Goal: Task Accomplishment & Management: Complete application form

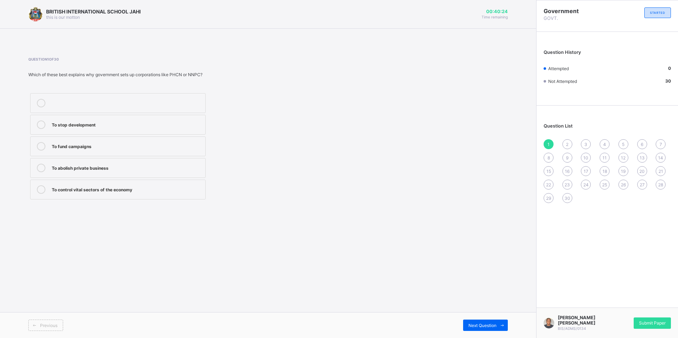
click at [140, 129] on label "To stop development" at bounding box center [117, 125] width 175 height 20
click at [144, 150] on div "To fund campaigns" at bounding box center [127, 146] width 150 height 9
click at [639, 324] on span "Submit Paper" at bounding box center [652, 322] width 27 height 5
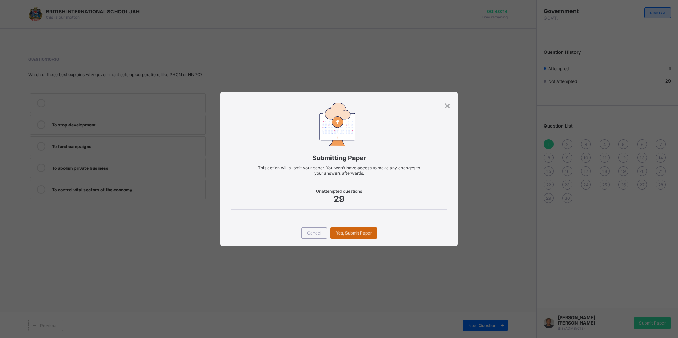
click at [359, 231] on div "Yes, Submit Paper" at bounding box center [353, 232] width 46 height 11
click at [366, 233] on span "Yes, Submit Paper" at bounding box center [354, 232] width 36 height 5
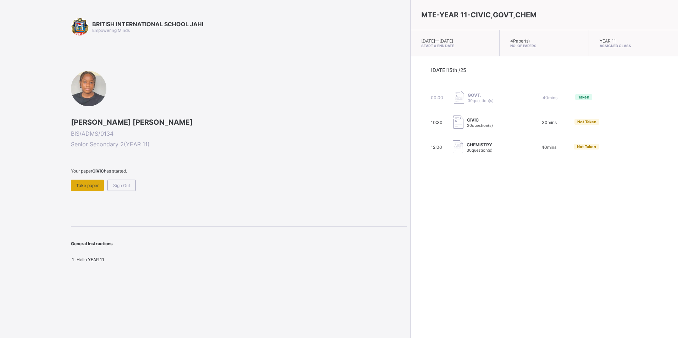
click at [87, 187] on span "Take paper" at bounding box center [87, 185] width 22 height 5
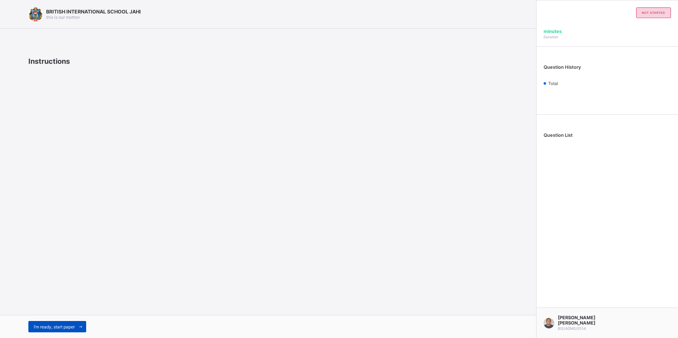
click at [62, 325] on span "I’m ready, start paper" at bounding box center [54, 326] width 41 height 5
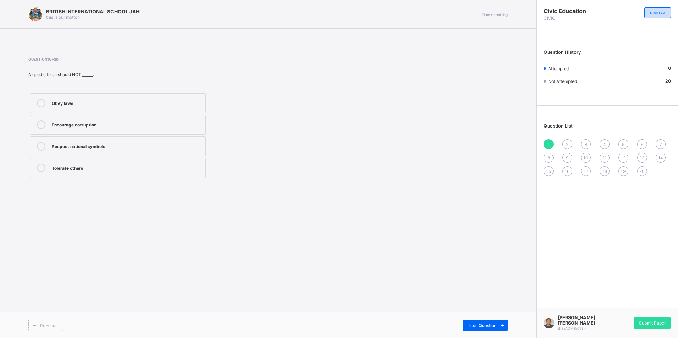
click at [151, 159] on label "Tolerate others" at bounding box center [117, 168] width 175 height 20
click at [648, 325] on span "Submit Paper" at bounding box center [652, 322] width 27 height 5
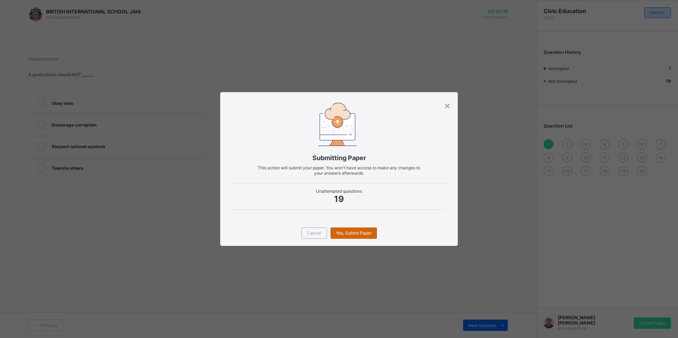
click at [356, 231] on span "Yes, Submit Paper" at bounding box center [354, 232] width 36 height 5
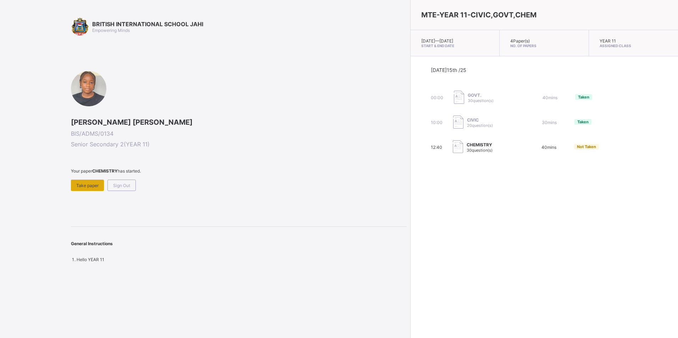
click at [92, 186] on span "Take paper" at bounding box center [87, 185] width 22 height 5
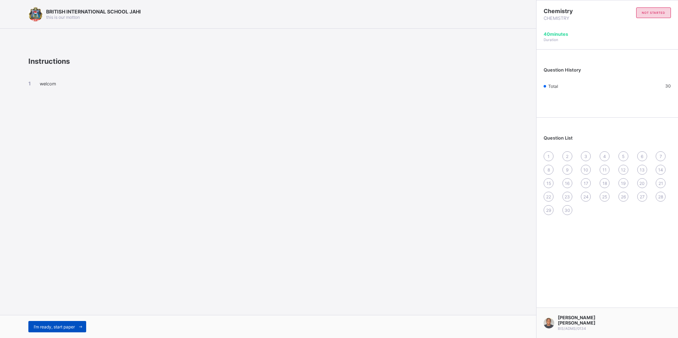
click at [59, 326] on span "I’m ready, start paper" at bounding box center [54, 326] width 41 height 5
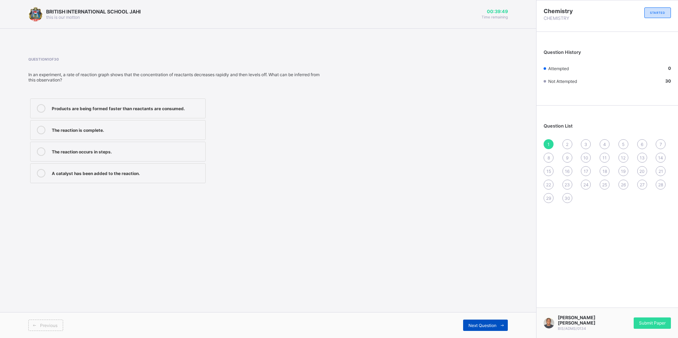
click at [479, 325] on span "Next Question" at bounding box center [482, 325] width 28 height 5
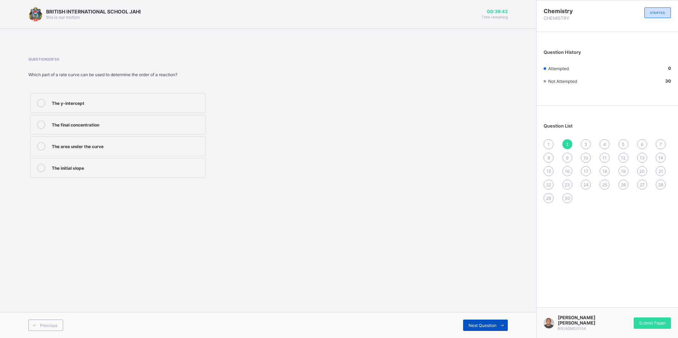
click at [483, 325] on span "Next Question" at bounding box center [482, 325] width 28 height 5
click at [498, 325] on span at bounding box center [501, 325] width 11 height 11
click at [624, 147] on span "5" at bounding box center [623, 144] width 2 height 5
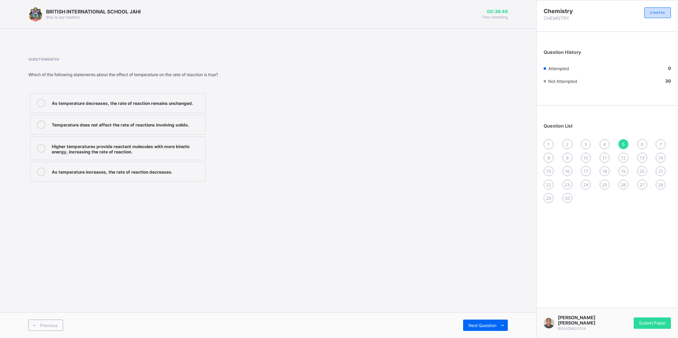
click at [128, 152] on div "Higher temperatures provide reactant molecules with more kinetic energy, increa…" at bounding box center [127, 148] width 150 height 12
click at [479, 323] on span "Next Question" at bounding box center [482, 325] width 28 height 5
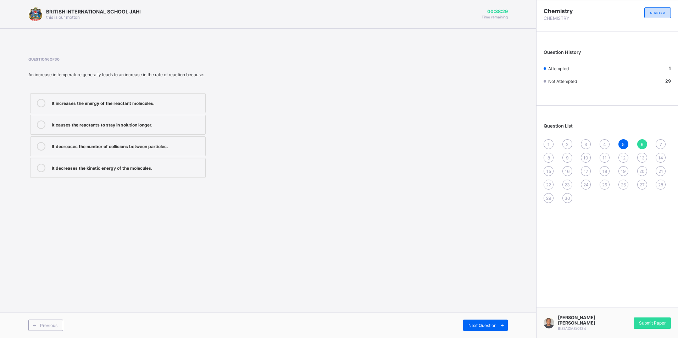
click at [660, 142] on span "7" at bounding box center [660, 144] width 2 height 5
click at [643, 147] on div "6" at bounding box center [642, 144] width 10 height 10
click at [658, 145] on div "7" at bounding box center [660, 144] width 10 height 10
drag, startPoint x: 154, startPoint y: 104, endPoint x: 196, endPoint y: 115, distance: 43.9
click at [154, 104] on div "Change in pressure only" at bounding box center [127, 102] width 150 height 7
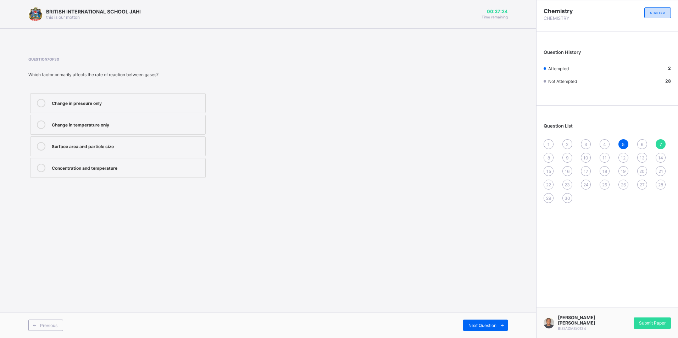
click at [486, 319] on div "Previous Next Question" at bounding box center [268, 325] width 536 height 26
click at [486, 326] on span "Next Question" at bounding box center [482, 325] width 28 height 5
click at [183, 148] on div "It increases the rate of reaction without being consumed." at bounding box center [127, 145] width 150 height 7
click at [479, 324] on span "Next Question" at bounding box center [482, 325] width 28 height 5
click at [585, 158] on span "10" at bounding box center [585, 157] width 5 height 5
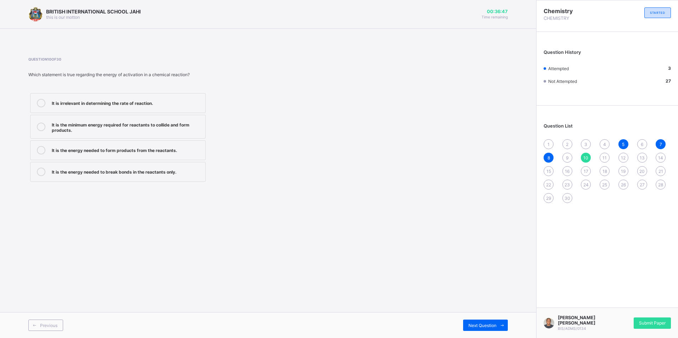
click at [662, 145] on div "7" at bounding box center [660, 144] width 10 height 10
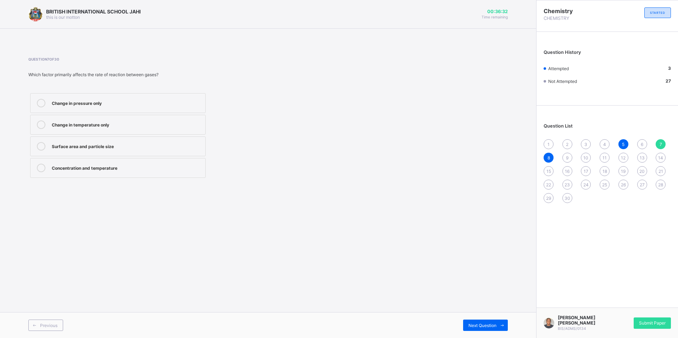
click at [585, 160] on span "10" at bounding box center [585, 157] width 5 height 5
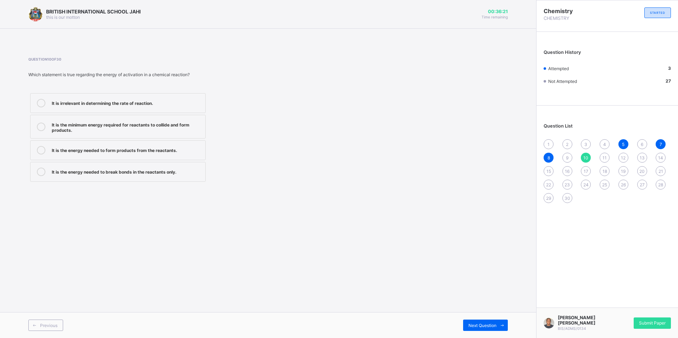
click at [156, 130] on div "It is the minimum energy required for reactants to collide and form products." at bounding box center [127, 126] width 150 height 12
click at [563, 159] on div "9" at bounding box center [567, 158] width 10 height 10
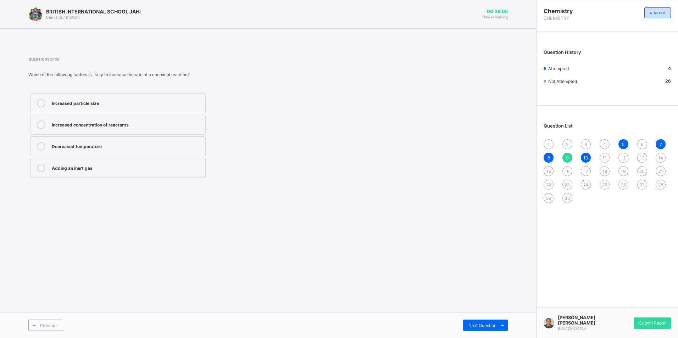
click at [197, 124] on div "Increased concentration of reactants" at bounding box center [127, 123] width 150 height 7
drag, startPoint x: 605, startPoint y: 157, endPoint x: 595, endPoint y: 172, distance: 17.4
click at [605, 158] on span "11" at bounding box center [604, 157] width 4 height 5
click at [642, 157] on span "13" at bounding box center [641, 157] width 5 height 5
click at [601, 158] on div "11" at bounding box center [604, 158] width 10 height 10
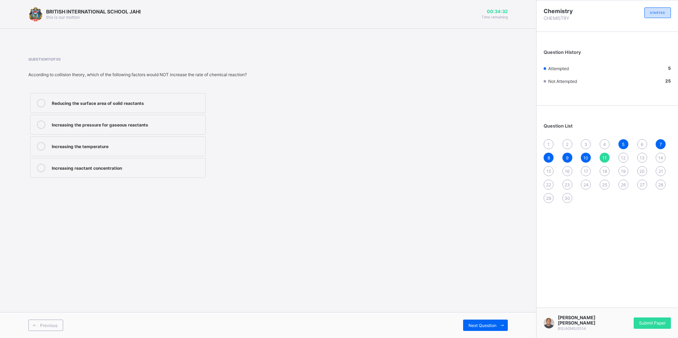
click at [563, 197] on div "30" at bounding box center [567, 198] width 10 height 10
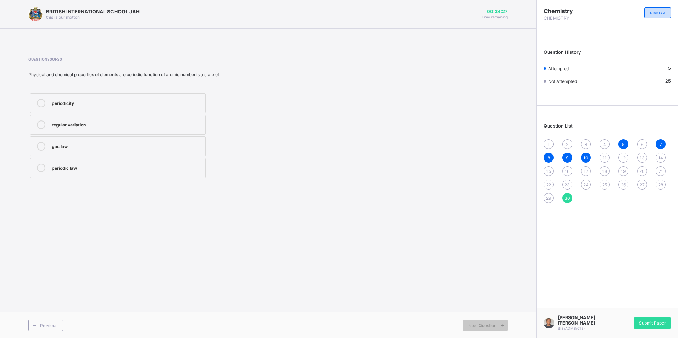
click at [191, 169] on div "periodic law" at bounding box center [127, 167] width 150 height 7
click at [547, 200] on span "29" at bounding box center [548, 198] width 5 height 5
click at [662, 185] on span "28" at bounding box center [660, 184] width 5 height 5
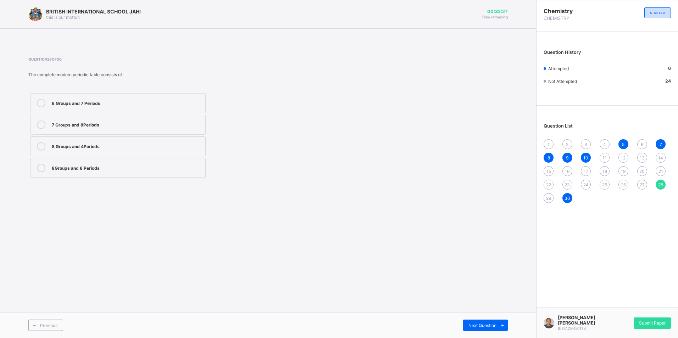
click at [152, 106] on div "8 Groups and 7 Periods" at bounding box center [127, 102] width 150 height 7
drag, startPoint x: 549, startPoint y: 192, endPoint x: 552, endPoint y: 189, distance: 4.5
click at [549, 192] on div "1 2 3 4 5 6 7 8 9 10 11 12 13 14 15 16 17 18 19 20 21 22 23 24 25 26 27 28 29 30" at bounding box center [606, 171] width 127 height 64
click at [545, 195] on div "29" at bounding box center [548, 198] width 10 height 10
click at [104, 98] on label "Hydrogen" at bounding box center [117, 103] width 175 height 20
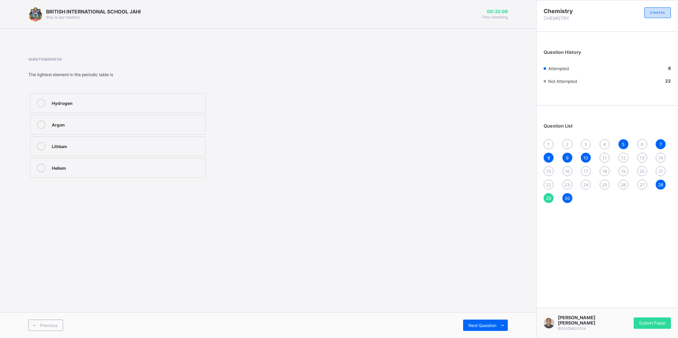
click at [639, 188] on div "27" at bounding box center [642, 185] width 10 height 10
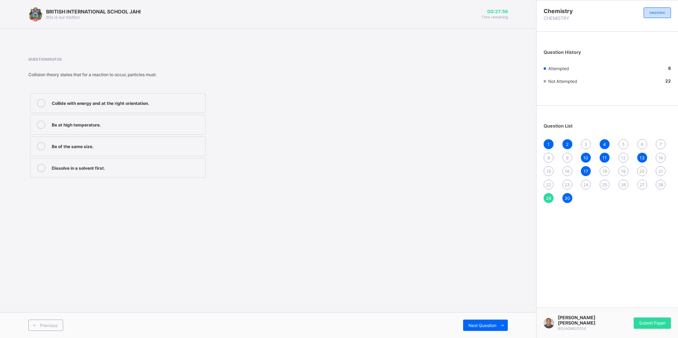
click at [642, 182] on span "27" at bounding box center [641, 184] width 5 height 5
click at [610, 182] on div "1 2 3 4 5 6 7 8 9 10 11 12 13 14 15 16 17 18 19 20 21 22 23 24 25 26 27 28 29 30" at bounding box center [606, 171] width 127 height 64
click at [623, 185] on span "26" at bounding box center [622, 184] width 5 height 5
drag, startPoint x: 623, startPoint y: 185, endPoint x: 611, endPoint y: 200, distance: 19.9
click at [611, 200] on div "1 2 3 4 5 6 7 8 9 10 11 12 13 14 15 16 17 18 19 20 21 22 23 24 25 26 27 28 29 30" at bounding box center [606, 171] width 127 height 64
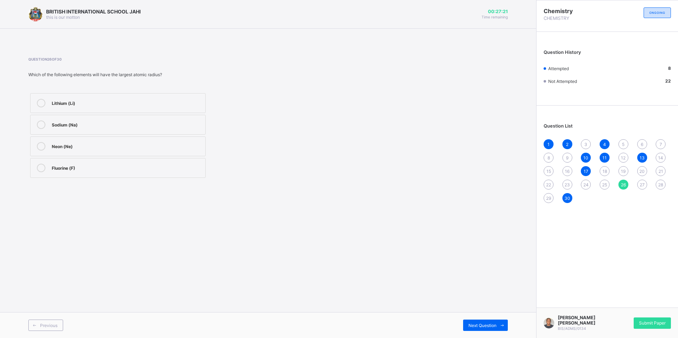
click at [601, 189] on div "1 2 3 4 5 6 7 8 9 10 11 12 13 14 15 16 17 18 19 20 21 22 23 24 25 26 27 28 29 30" at bounding box center [606, 171] width 127 height 64
click at [619, 173] on div "19" at bounding box center [623, 171] width 10 height 10
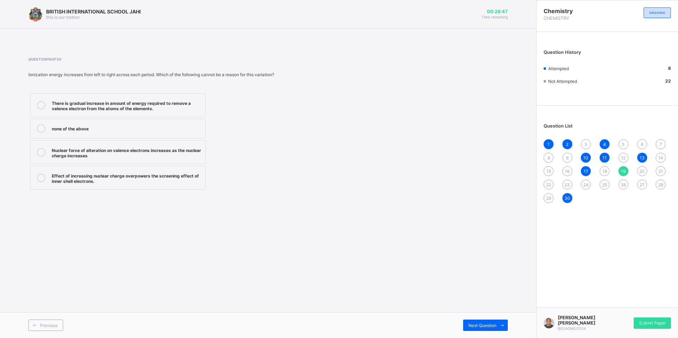
click at [602, 173] on span "18" at bounding box center [604, 171] width 5 height 5
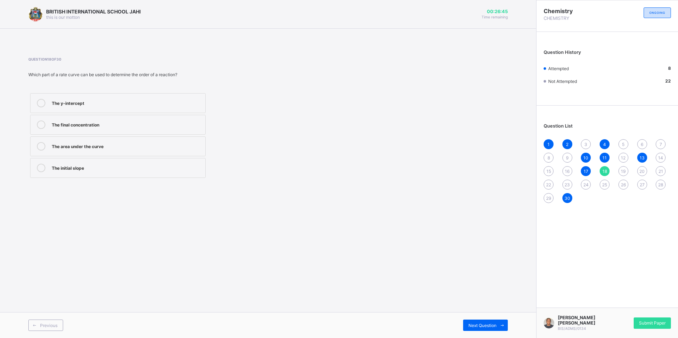
click at [551, 170] on div "15" at bounding box center [548, 171] width 10 height 10
click at [570, 170] on div "16" at bounding box center [567, 171] width 10 height 10
click at [568, 160] on span "9" at bounding box center [567, 157] width 2 height 5
click at [552, 160] on div "8" at bounding box center [548, 158] width 10 height 10
click at [622, 155] on span "12" at bounding box center [622, 157] width 5 height 5
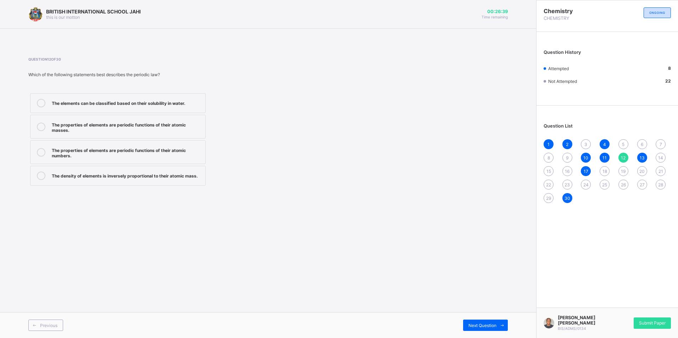
click at [658, 154] on div "14" at bounding box center [660, 158] width 10 height 10
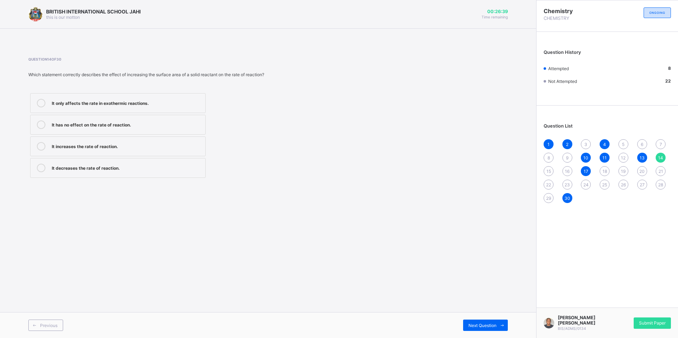
click at [658, 145] on div "7" at bounding box center [660, 144] width 10 height 10
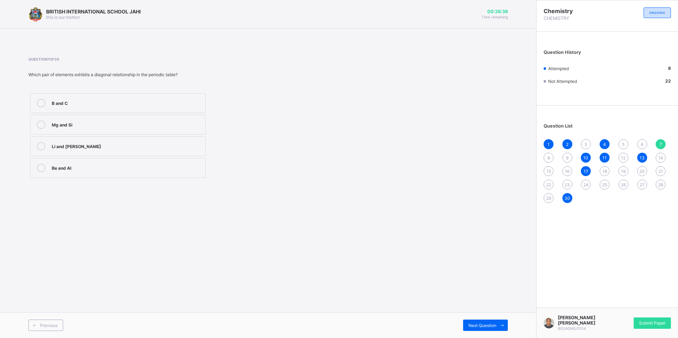
click at [638, 144] on div "6" at bounding box center [642, 144] width 10 height 10
click at [625, 143] on div "5" at bounding box center [623, 144] width 10 height 10
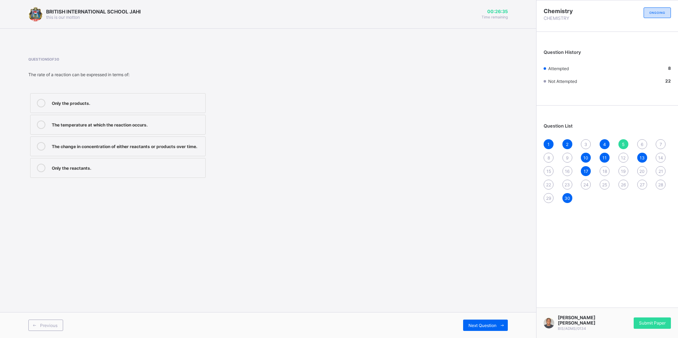
click at [585, 143] on span "3" at bounding box center [585, 144] width 3 height 5
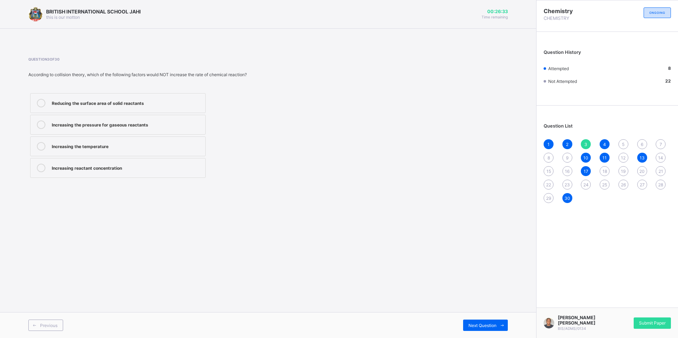
click at [619, 181] on div "26" at bounding box center [623, 185] width 10 height 10
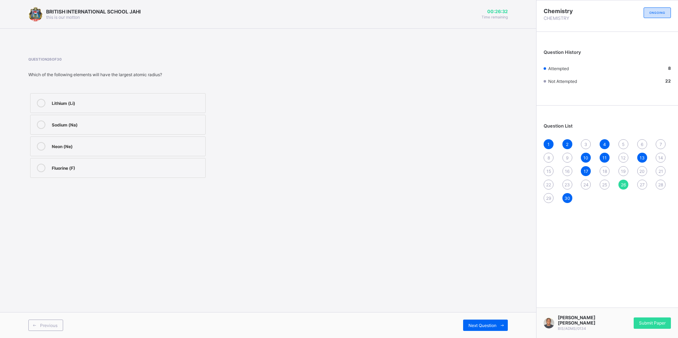
click at [657, 187] on div "28" at bounding box center [660, 185] width 10 height 10
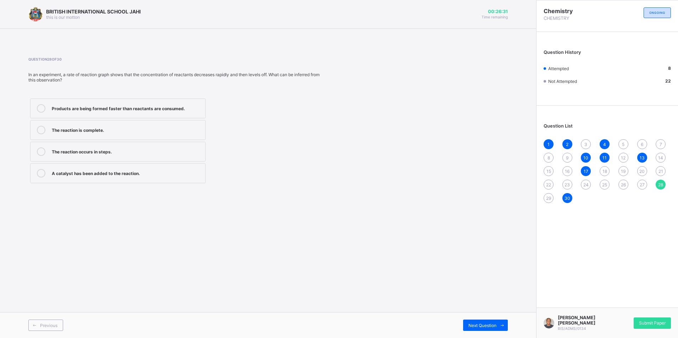
click at [637, 183] on div "27" at bounding box center [642, 185] width 10 height 10
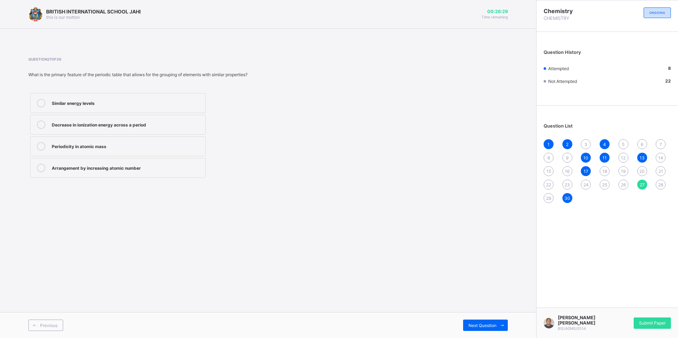
click at [548, 195] on div "29" at bounding box center [548, 198] width 10 height 10
click at [547, 178] on div "1 2 3 4 5 6 7 8 9 10 11 12 13 14 15 16 17 18 19 20 21 22 23 24 25 26 27 28 29 30" at bounding box center [606, 171] width 127 height 64
click at [546, 183] on span "22" at bounding box center [548, 184] width 5 height 5
click at [570, 186] on div "23" at bounding box center [567, 185] width 10 height 10
click at [148, 125] on div "the properties of X are function of number 31" at bounding box center [127, 123] width 150 height 7
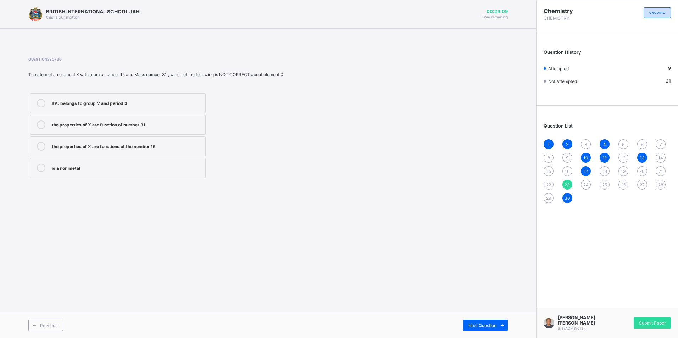
drag, startPoint x: 381, startPoint y: 162, endPoint x: 287, endPoint y: 148, distance: 95.6
click at [287, 148] on div "ItA. belongs to group V and period 3 the properties of X are function of number…" at bounding box center [177, 135] width 298 height 88
click at [589, 144] on div "3" at bounding box center [585, 144] width 10 height 10
click at [148, 105] on div "Reducing the surface area of solid reactants" at bounding box center [127, 102] width 150 height 7
click at [618, 142] on div "5" at bounding box center [623, 144] width 10 height 10
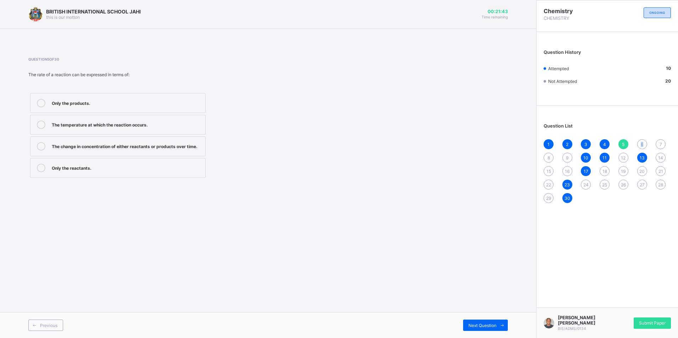
drag, startPoint x: 639, startPoint y: 146, endPoint x: 642, endPoint y: 144, distance: 3.6
click at [642, 144] on div "6" at bounding box center [642, 144] width 10 height 10
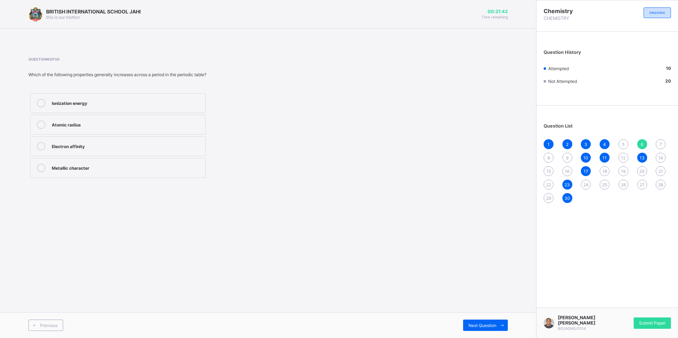
click at [552, 162] on div "1 2 3 4 5 6 7 8 9 10 11 12 13 14 15 16 17 18 19 20 21 22 23 24 25 26 27 28 29 30" at bounding box center [606, 171] width 127 height 64
click at [166, 103] on div "Ionization energy" at bounding box center [127, 102] width 150 height 7
click at [624, 145] on div "5" at bounding box center [623, 144] width 10 height 10
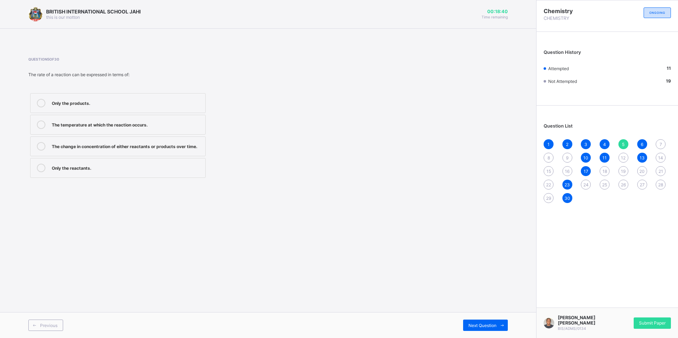
click at [657, 146] on div "7" at bounding box center [660, 144] width 10 height 10
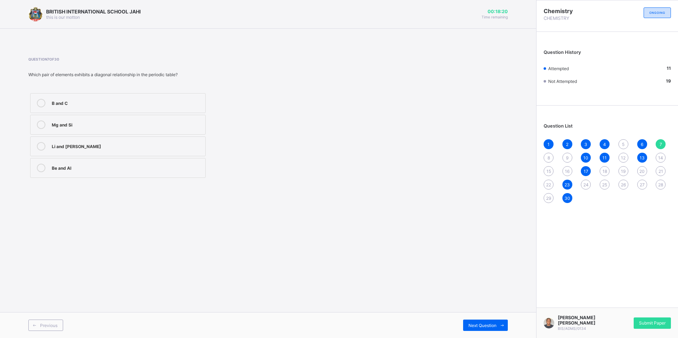
click at [184, 163] on label "Be and Al" at bounding box center [117, 168] width 175 height 20
click at [549, 159] on span "8" at bounding box center [548, 157] width 2 height 5
click at [157, 149] on div "Concentration vs. time" at bounding box center [127, 145] width 150 height 7
click at [567, 159] on span "9" at bounding box center [567, 157] width 2 height 5
click at [177, 102] on div "p-block" at bounding box center [127, 102] width 150 height 7
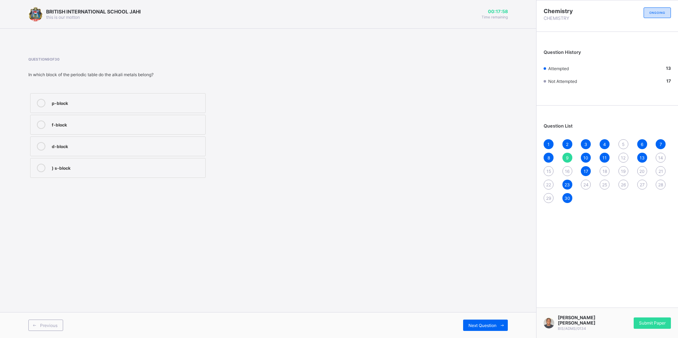
click at [620, 158] on div "12" at bounding box center [623, 158] width 10 height 10
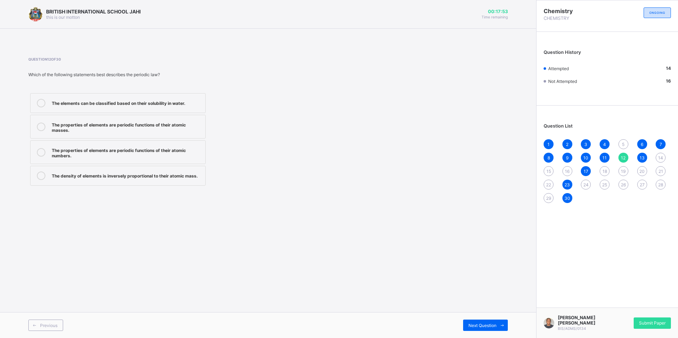
click at [148, 123] on div "The properties of elements are periodic functions of their atomic masses." at bounding box center [127, 126] width 150 height 12
click at [180, 151] on div "The properties of elements are periodic functions of their atomic numbers." at bounding box center [127, 152] width 150 height 12
click at [656, 156] on div "14" at bounding box center [660, 158] width 10 height 10
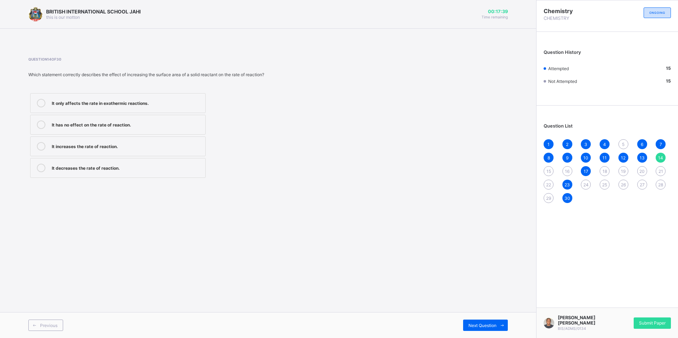
click at [130, 147] on div "It increases the rate of reaction." at bounding box center [127, 145] width 150 height 7
click at [549, 170] on span "15" at bounding box center [548, 171] width 5 height 5
click at [136, 166] on div "It increases" at bounding box center [127, 167] width 150 height 7
click at [570, 172] on div "16" at bounding box center [567, 171] width 10 height 10
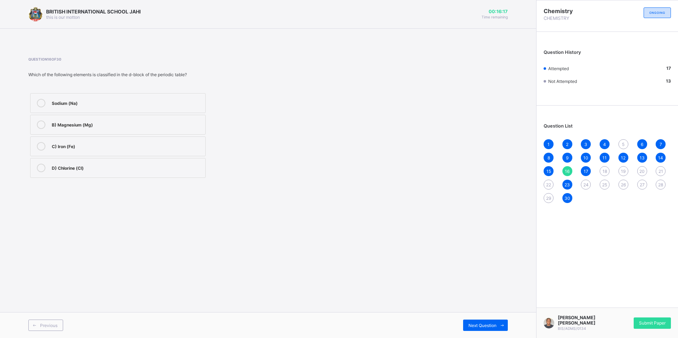
click at [125, 149] on div "C) Iron (Fe)" at bounding box center [127, 146] width 150 height 9
click at [602, 175] on div "18" at bounding box center [604, 171] width 10 height 10
click at [625, 175] on div "19" at bounding box center [623, 171] width 10 height 10
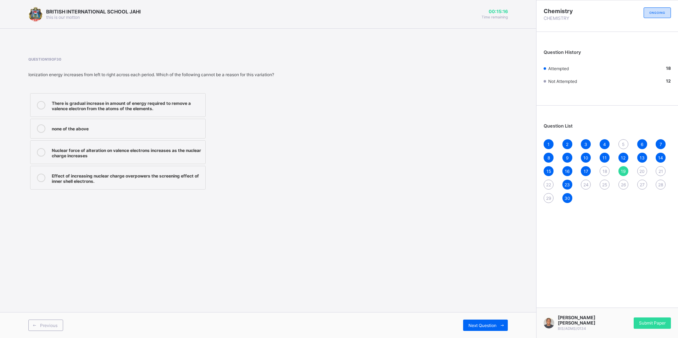
click at [637, 172] on div "20" at bounding box center [642, 171] width 10 height 10
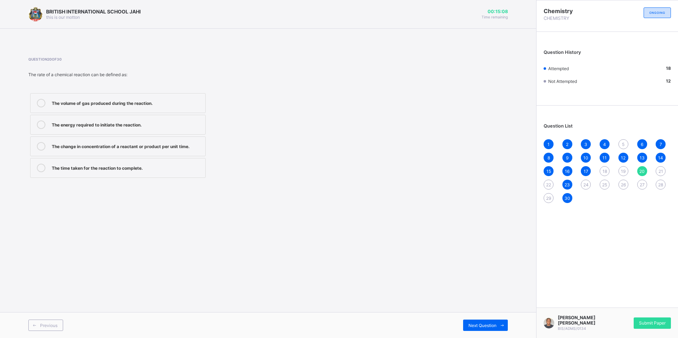
click at [157, 144] on label "The change in concentration of a reactant or product per unit time." at bounding box center [117, 146] width 175 height 20
click at [661, 173] on span "21" at bounding box center [660, 171] width 5 height 5
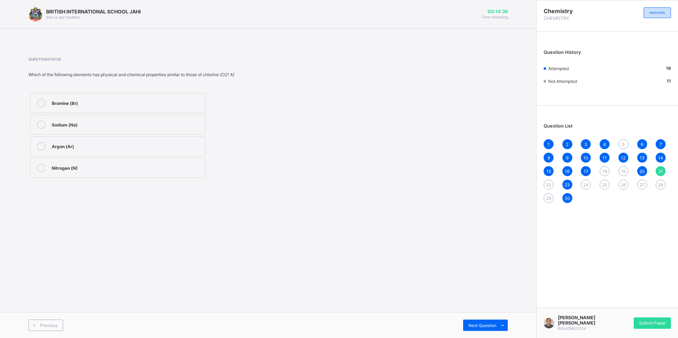
click at [546, 184] on span "22" at bounding box center [548, 184] width 5 height 5
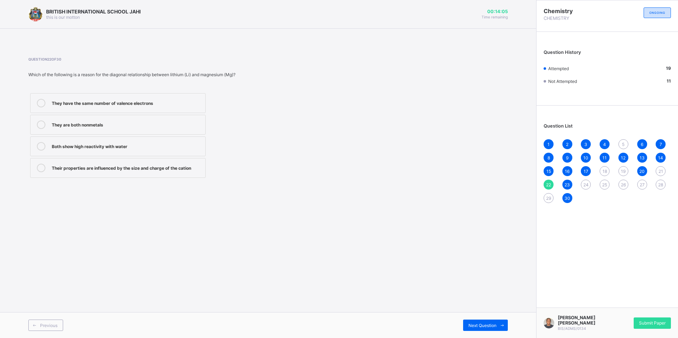
click at [178, 151] on label "Both show high reactivity with water" at bounding box center [117, 146] width 175 height 20
click at [586, 186] on span "24" at bounding box center [585, 184] width 5 height 5
click at [601, 188] on div "25" at bounding box center [604, 185] width 10 height 10
click at [622, 183] on span "26" at bounding box center [622, 184] width 5 height 5
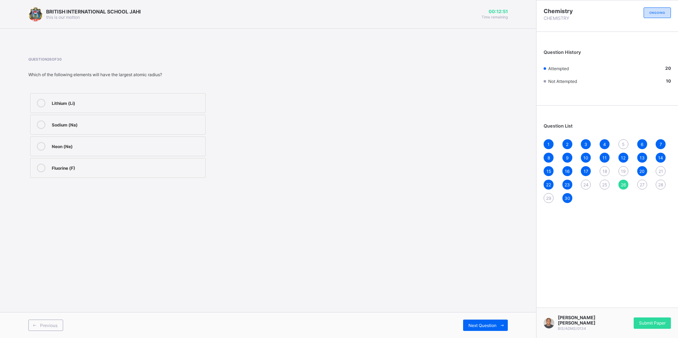
click at [142, 148] on div "Neon (Ne)" at bounding box center [127, 145] width 150 height 7
click at [603, 185] on span "25" at bounding box center [604, 184] width 5 height 5
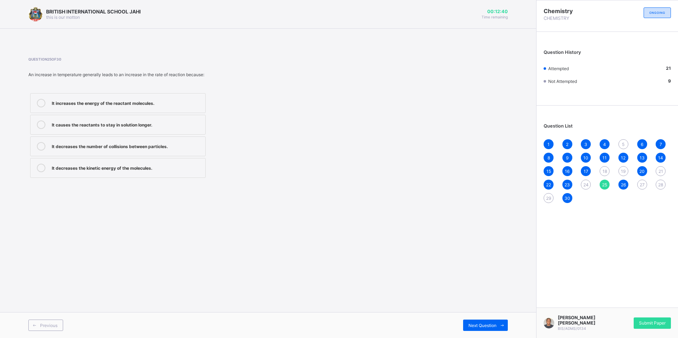
click at [641, 186] on span "27" at bounding box center [641, 184] width 5 height 5
click at [550, 197] on span "29" at bounding box center [548, 198] width 5 height 5
click at [192, 111] on label "Collide with energy and at the right orientation." at bounding box center [117, 103] width 175 height 20
click at [658, 185] on span "28" at bounding box center [660, 184] width 5 height 5
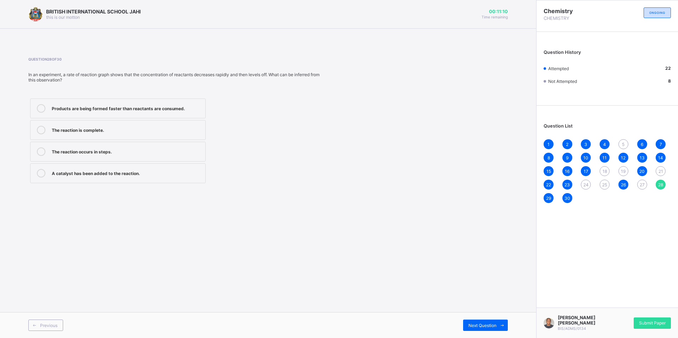
click at [145, 136] on label "The reaction is complete." at bounding box center [117, 130] width 175 height 20
click at [639, 183] on span "27" at bounding box center [641, 184] width 5 height 5
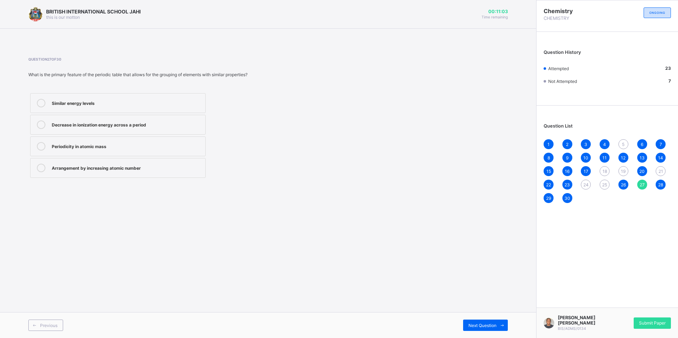
click at [176, 147] on div "Periodicity in atomic mass" at bounding box center [127, 145] width 150 height 7
click at [607, 187] on div "25" at bounding box center [604, 185] width 10 height 10
click at [167, 147] on div "It decreases the number of collisions between particles." at bounding box center [127, 145] width 150 height 7
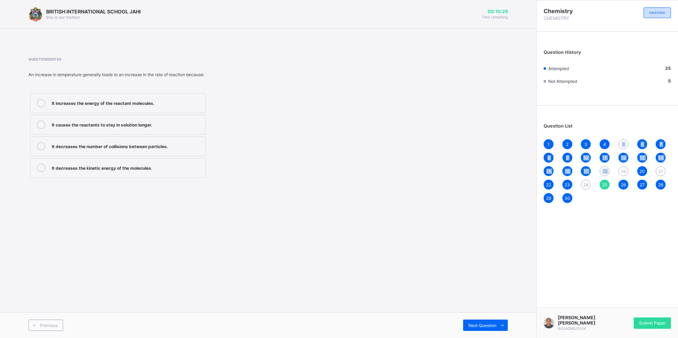
drag, startPoint x: 615, startPoint y: 169, endPoint x: 613, endPoint y: 178, distance: 9.0
click at [613, 178] on div "Question List 1 2 3 4 5 6 7 8 9 10 11 12 13 14 15 16 17 18 19 20 21 22 23 24 25…" at bounding box center [606, 159] width 141 height 101
drag, startPoint x: 613, startPoint y: 178, endPoint x: 584, endPoint y: 191, distance: 32.5
click at [584, 191] on div "1 2 3 4 5 6 7 8 9 10 11 12 13 14 15 16 17 18 19 20 21 22 23 24 25 26 27 28 29 30" at bounding box center [606, 171] width 127 height 64
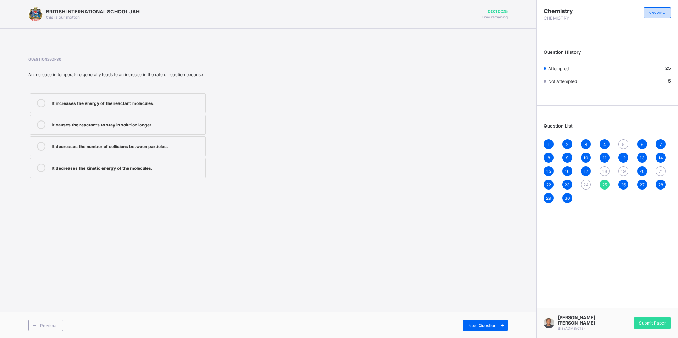
click at [586, 185] on span "24" at bounding box center [585, 184] width 5 height 5
click at [184, 150] on div "The rate of reaction at that time" at bounding box center [127, 146] width 150 height 9
click at [657, 167] on div "21" at bounding box center [660, 171] width 10 height 10
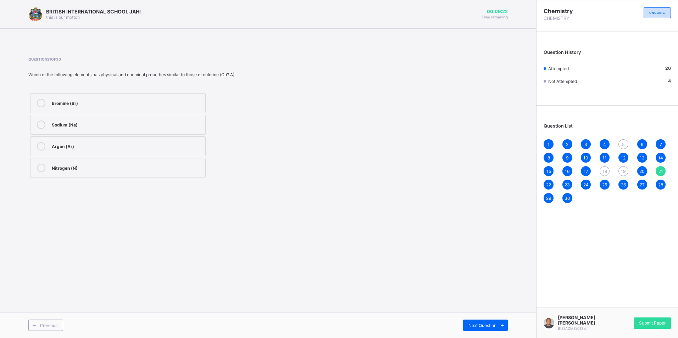
click at [71, 105] on div "Bromine (Br)" at bounding box center [127, 102] width 150 height 7
click at [492, 325] on span "Next Question" at bounding box center [482, 325] width 28 height 5
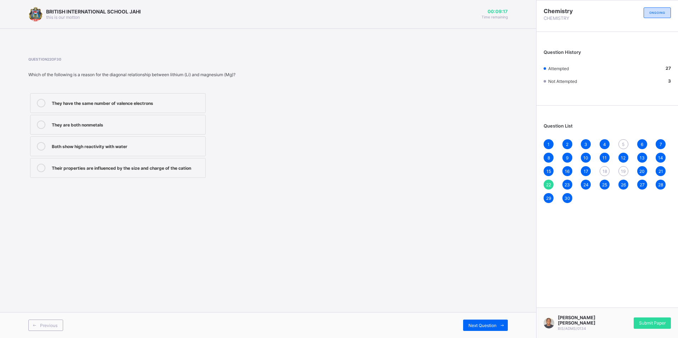
click at [625, 172] on span "19" at bounding box center [622, 171] width 5 height 5
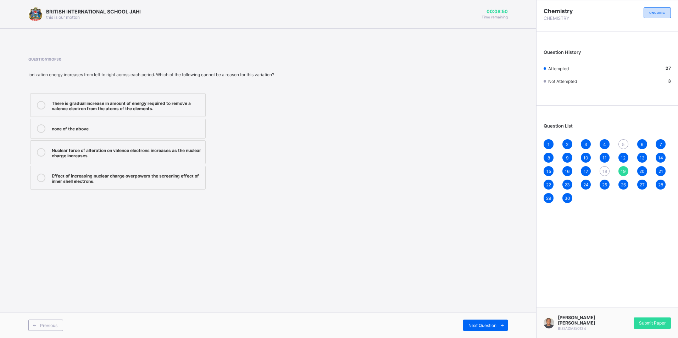
click at [126, 180] on div "Effect of increasing nuclear charge overpowers the screening effect of inner sh…" at bounding box center [127, 178] width 150 height 12
drag, startPoint x: 602, startPoint y: 171, endPoint x: 575, endPoint y: 180, distance: 28.5
click at [600, 172] on div "18" at bounding box center [604, 171] width 10 height 10
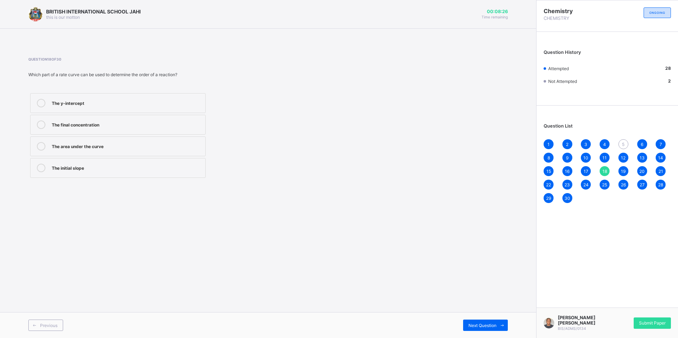
click at [122, 134] on label "The final concentration" at bounding box center [117, 125] width 175 height 20
click at [620, 143] on div "5" at bounding box center [623, 144] width 10 height 10
click at [181, 151] on label "The change in concentration of either reactants or products over time." at bounding box center [117, 146] width 175 height 20
click at [549, 146] on span "1" at bounding box center [548, 144] width 2 height 5
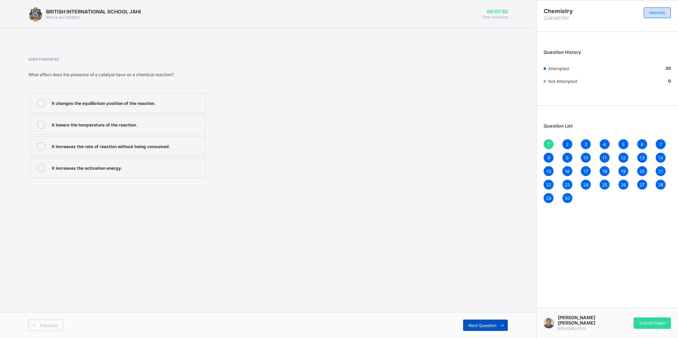
click at [482, 324] on span "Next Question" at bounding box center [482, 325] width 28 height 5
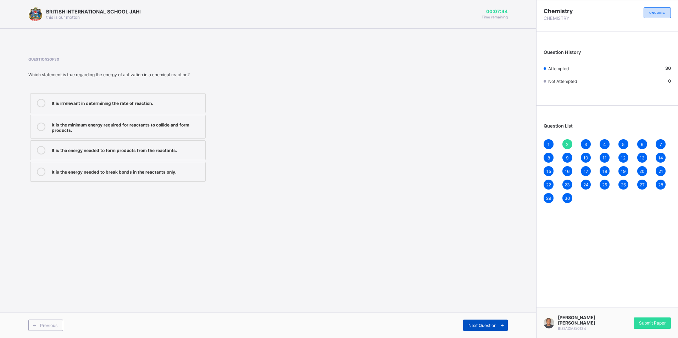
click at [482, 324] on span "Next Question" at bounding box center [482, 325] width 28 height 5
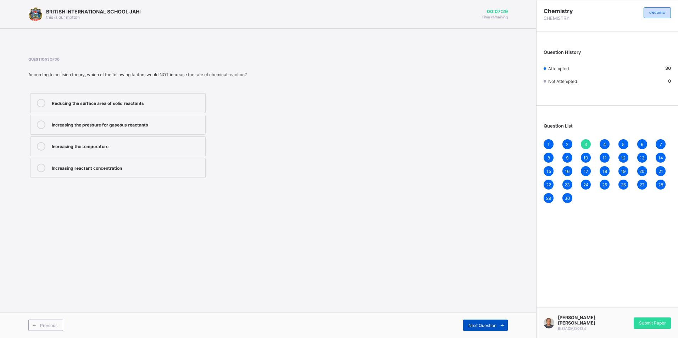
click at [483, 326] on span "Next Question" at bounding box center [482, 325] width 28 height 5
click at [482, 323] on span "Next Question" at bounding box center [482, 325] width 28 height 5
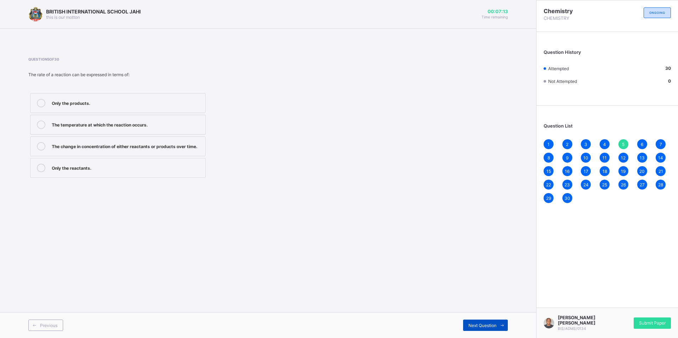
click at [482, 323] on span "Next Question" at bounding box center [482, 325] width 28 height 5
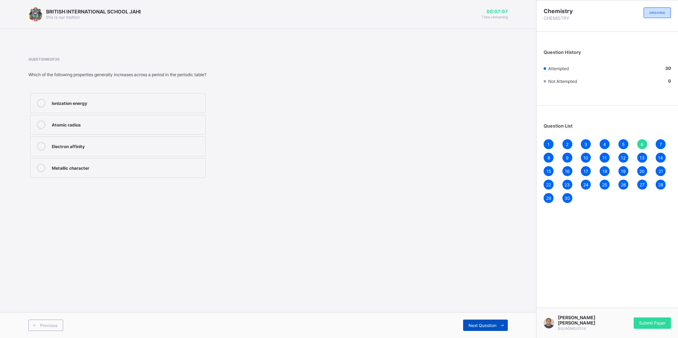
click at [482, 323] on span "Next Question" at bounding box center [482, 325] width 28 height 5
click at [470, 332] on div "Previous Next Question" at bounding box center [268, 325] width 536 height 26
click at [473, 327] on span "Next Question" at bounding box center [482, 325] width 28 height 5
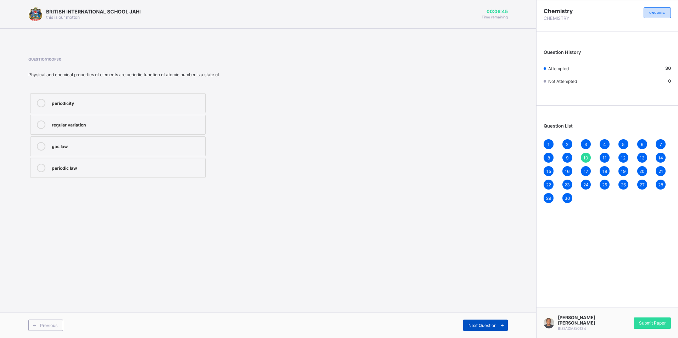
click at [488, 327] on span "Next Question" at bounding box center [482, 325] width 28 height 5
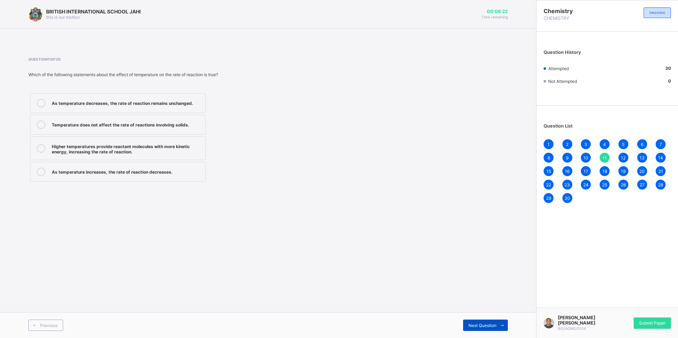
click at [467, 324] on div "Next Question" at bounding box center [485, 325] width 45 height 11
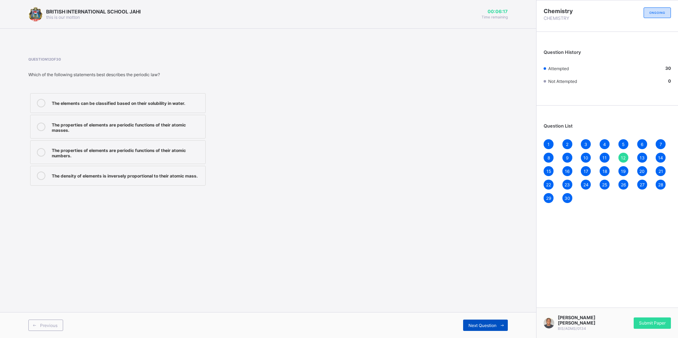
click at [470, 324] on span "Next Question" at bounding box center [482, 325] width 28 height 5
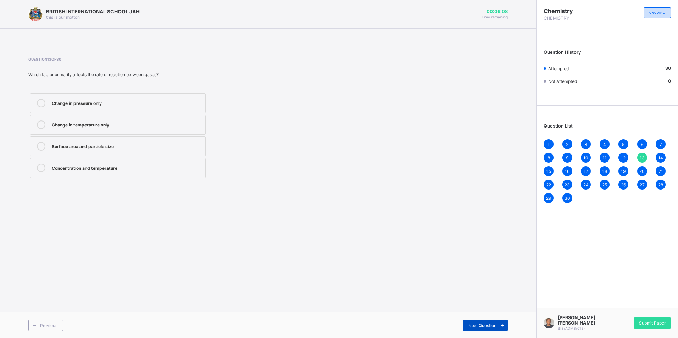
click at [472, 324] on span "Next Question" at bounding box center [482, 325] width 28 height 5
click at [488, 327] on span "Next Question" at bounding box center [482, 325] width 28 height 5
click at [60, 149] on div "It decreases" at bounding box center [127, 146] width 150 height 9
click at [491, 326] on span "Next Question" at bounding box center [482, 325] width 28 height 5
click at [476, 323] on span "Next Question" at bounding box center [482, 325] width 28 height 5
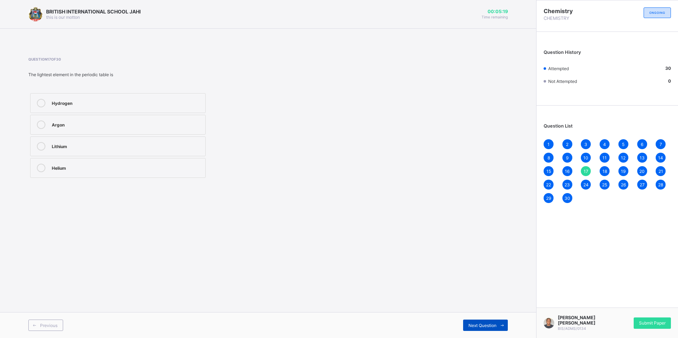
click at [479, 326] on span "Next Question" at bounding box center [482, 325] width 28 height 5
click at [477, 324] on span "Next Question" at bounding box center [482, 325] width 28 height 5
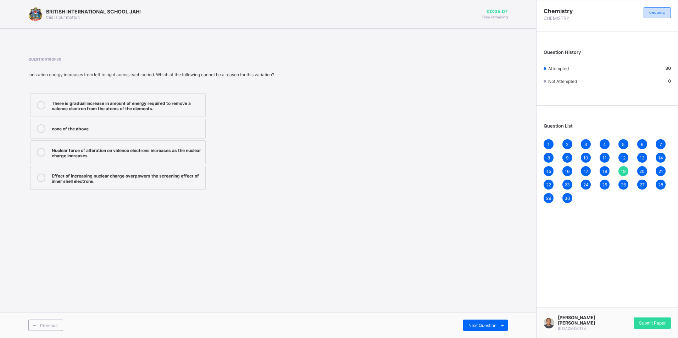
click at [470, 319] on div "Previous Next Question" at bounding box center [268, 325] width 536 height 26
click at [470, 322] on div "Next Question" at bounding box center [485, 325] width 45 height 11
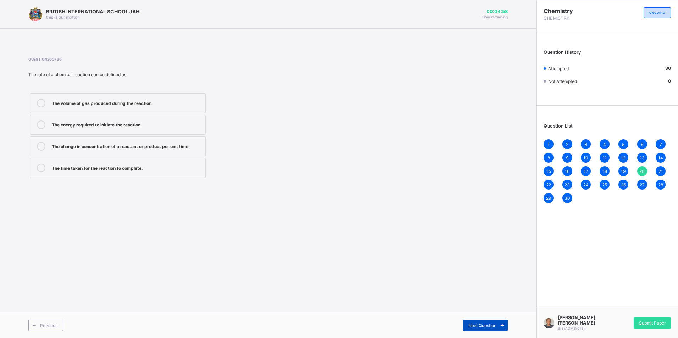
click at [480, 327] on span "Next Question" at bounding box center [482, 325] width 28 height 5
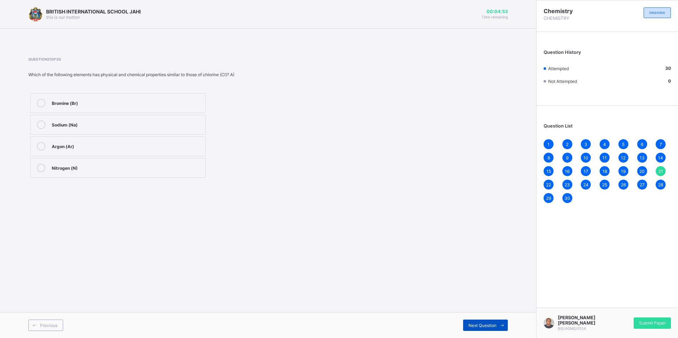
click at [484, 321] on div "Next Question" at bounding box center [485, 325] width 45 height 11
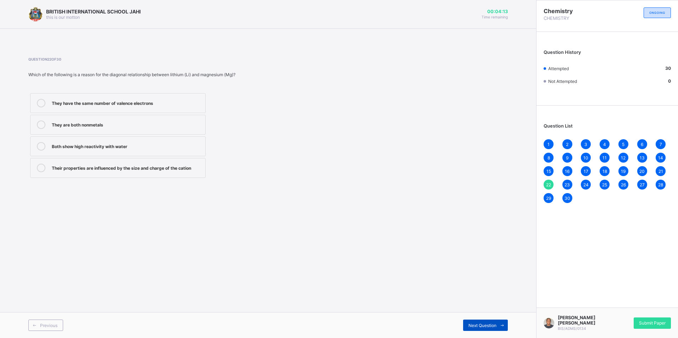
click at [496, 325] on span at bounding box center [501, 325] width 11 height 11
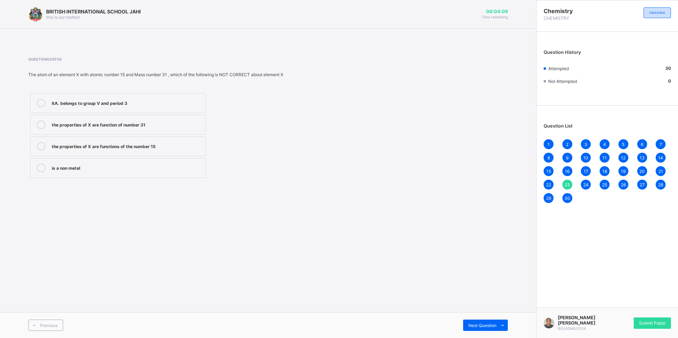
click at [472, 315] on div "Previous Next Question" at bounding box center [268, 325] width 536 height 26
click at [484, 320] on div "Next Question" at bounding box center [485, 325] width 45 height 11
click at [476, 333] on div "Previous Next Question" at bounding box center [268, 325] width 536 height 26
click at [466, 326] on div "Next Question" at bounding box center [485, 325] width 45 height 11
click at [190, 110] on label "It increases the energy of the reactant molecules." at bounding box center [117, 103] width 175 height 20
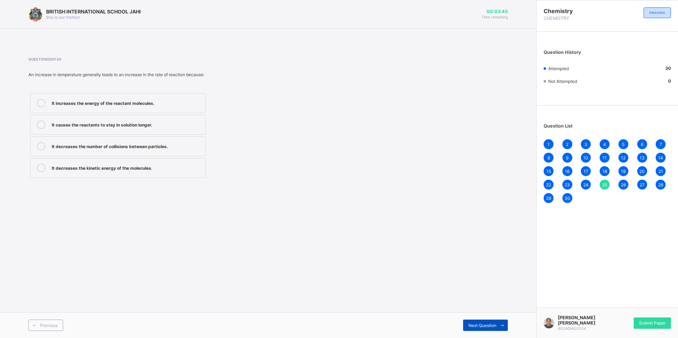
click at [487, 323] on span "Next Question" at bounding box center [482, 325] width 28 height 5
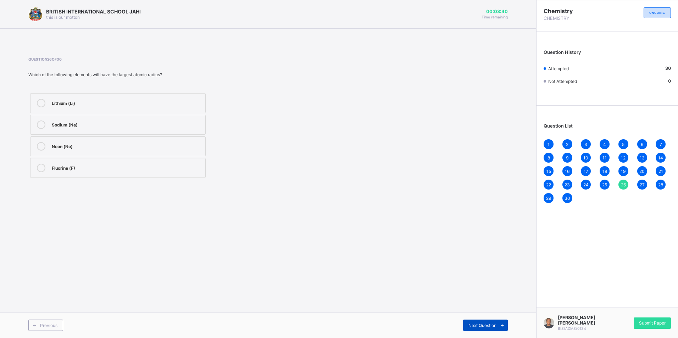
click at [491, 325] on span "Next Question" at bounding box center [482, 325] width 28 height 5
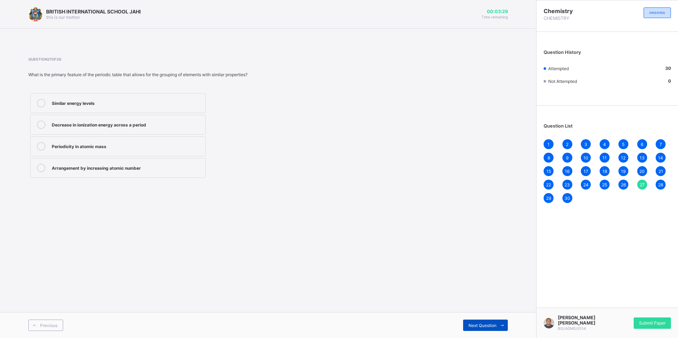
click at [498, 320] on span at bounding box center [501, 325] width 11 height 11
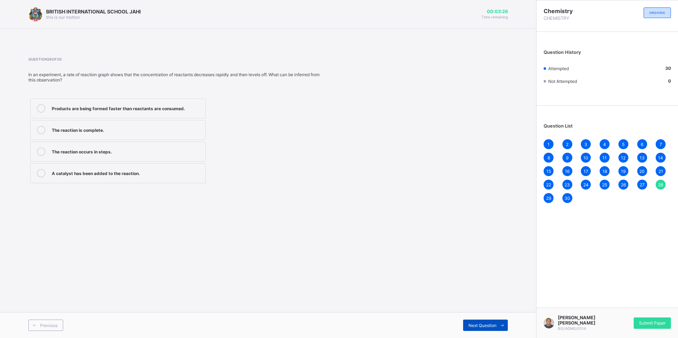
click at [498, 320] on span at bounding box center [501, 325] width 11 height 11
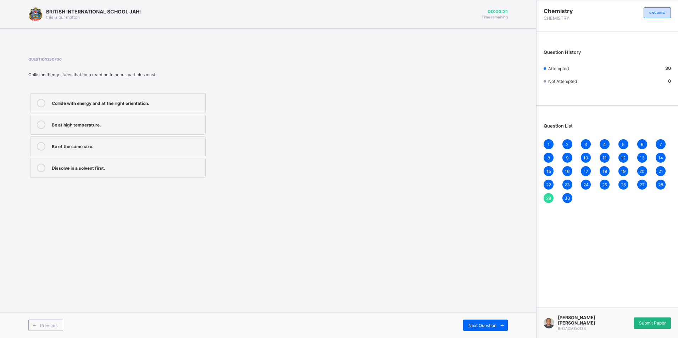
click at [656, 326] on span "Submit Paper" at bounding box center [652, 322] width 27 height 5
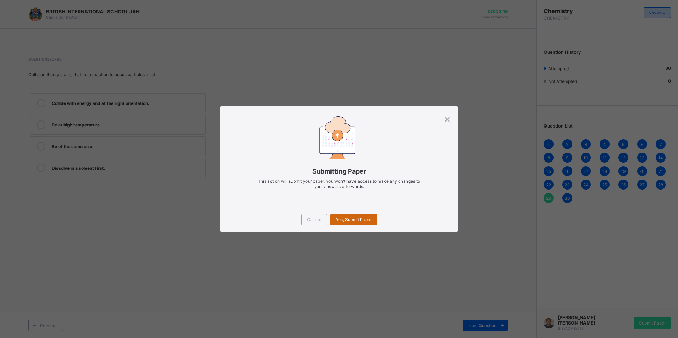
click at [342, 219] on span "Yes, Submit Paper" at bounding box center [354, 219] width 36 height 5
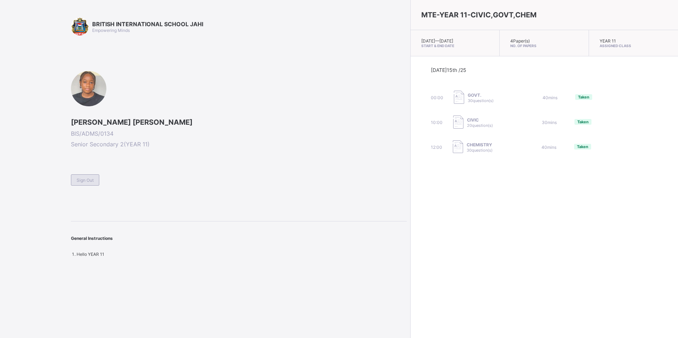
click at [74, 178] on div "Sign Out" at bounding box center [85, 179] width 28 height 11
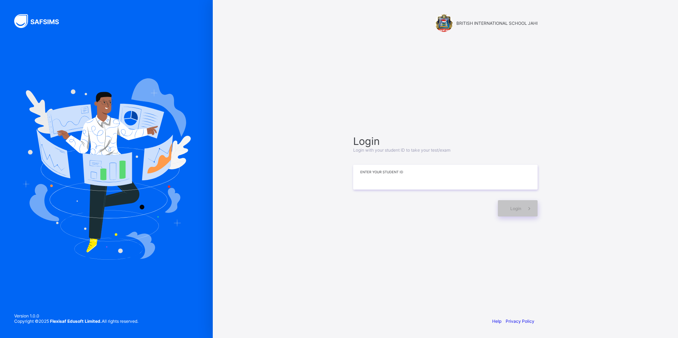
click at [400, 166] on input at bounding box center [445, 177] width 184 height 25
type input "*"
type input "**********"
click at [514, 208] on span "Login" at bounding box center [515, 208] width 11 height 5
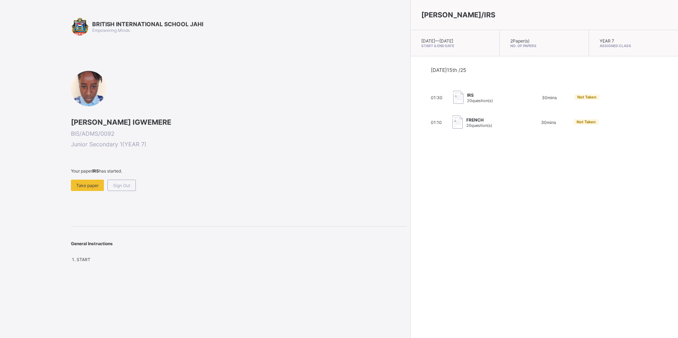
drag, startPoint x: 296, startPoint y: 138, endPoint x: 276, endPoint y: 134, distance: 19.5
click at [276, 134] on div "ELEANA KOSISORCHUKWU IGWEMERE BIS/ADMS/0092 Junior Secondary 1 ( YEAR 7 )" at bounding box center [239, 133] width 336 height 30
click at [114, 185] on span "Sign Out" at bounding box center [121, 185] width 17 height 5
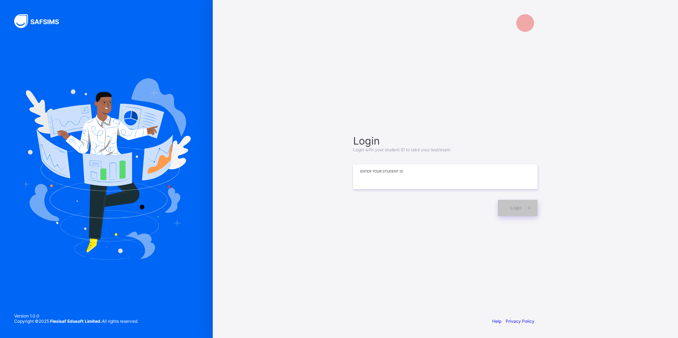
click at [472, 178] on input at bounding box center [445, 176] width 184 height 25
